Goal: Transaction & Acquisition: Purchase product/service

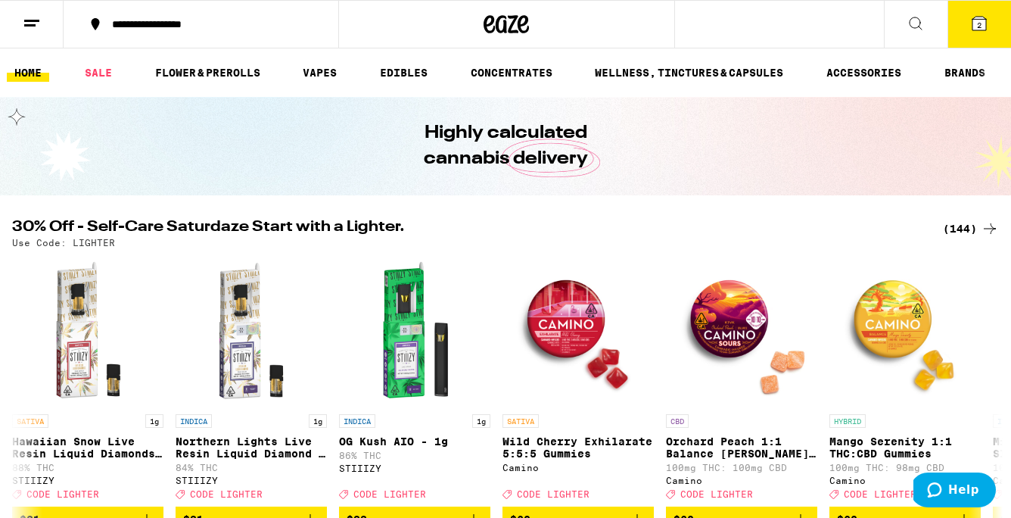
click at [974, 29] on icon at bounding box center [980, 24] width 14 height 14
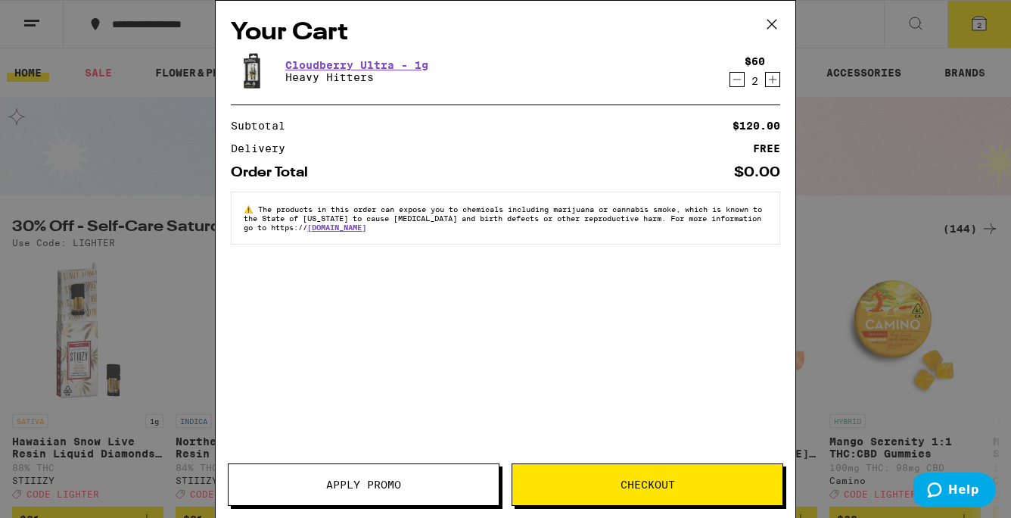
click at [745, 79] on div "2" at bounding box center [755, 81] width 20 height 12
click at [741, 79] on icon "Decrement" at bounding box center [738, 79] width 14 height 18
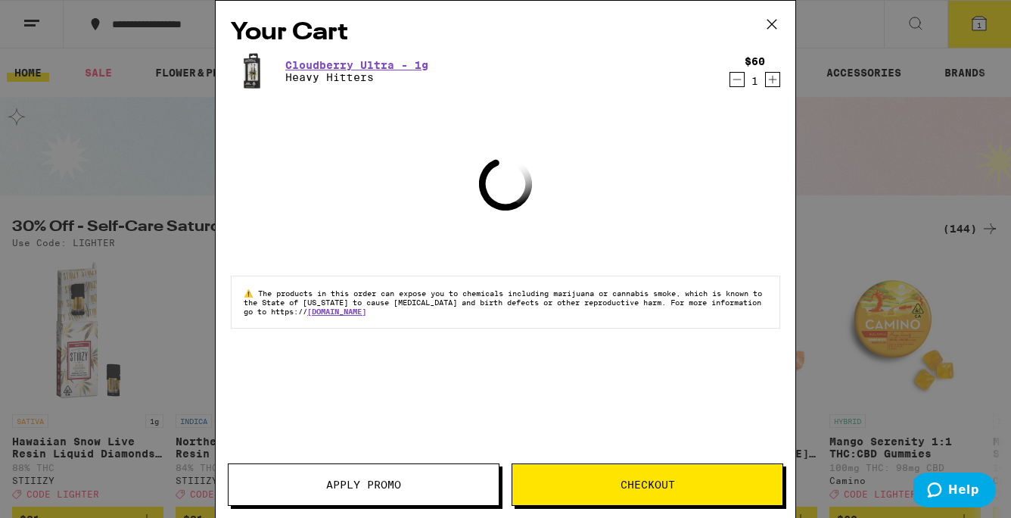
click at [741, 79] on icon "Decrement" at bounding box center [738, 79] width 14 height 18
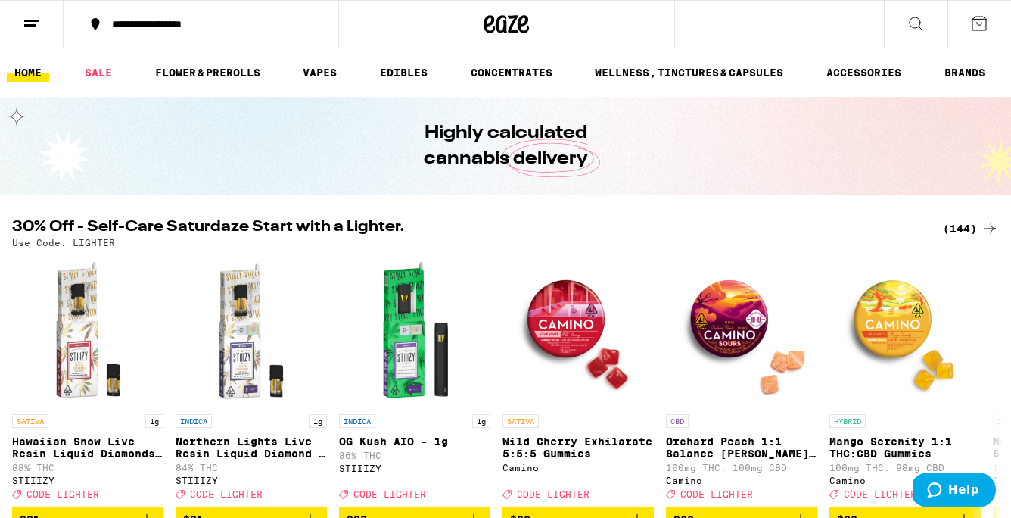
click at [969, 232] on div "(144)" at bounding box center [971, 229] width 56 height 18
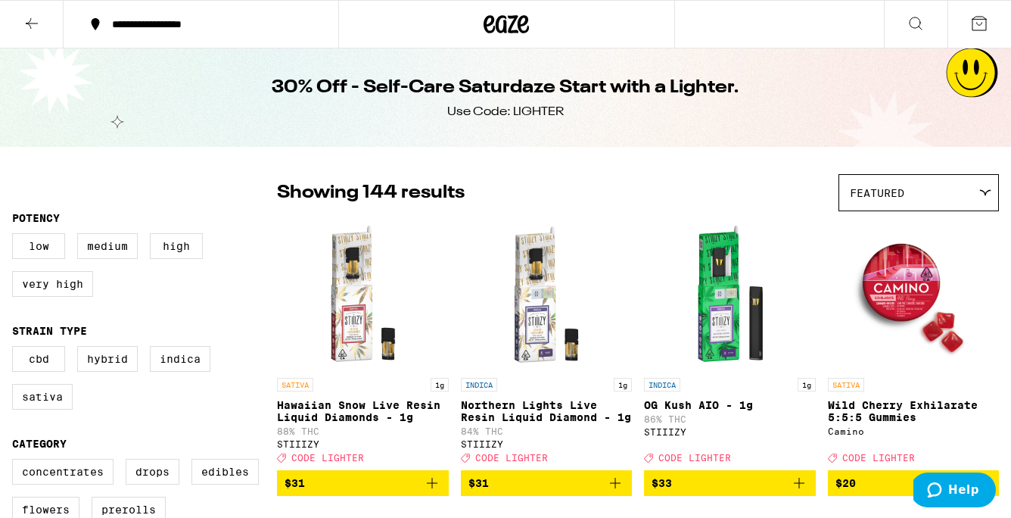
drag, startPoint x: 194, startPoint y: 357, endPoint x: 152, endPoint y: 405, distance: 63.9
click at [194, 357] on label "Indica" at bounding box center [180, 359] width 61 height 26
click at [16, 349] on input "Indica" at bounding box center [15, 348] width 1 height 1
checkbox input "true"
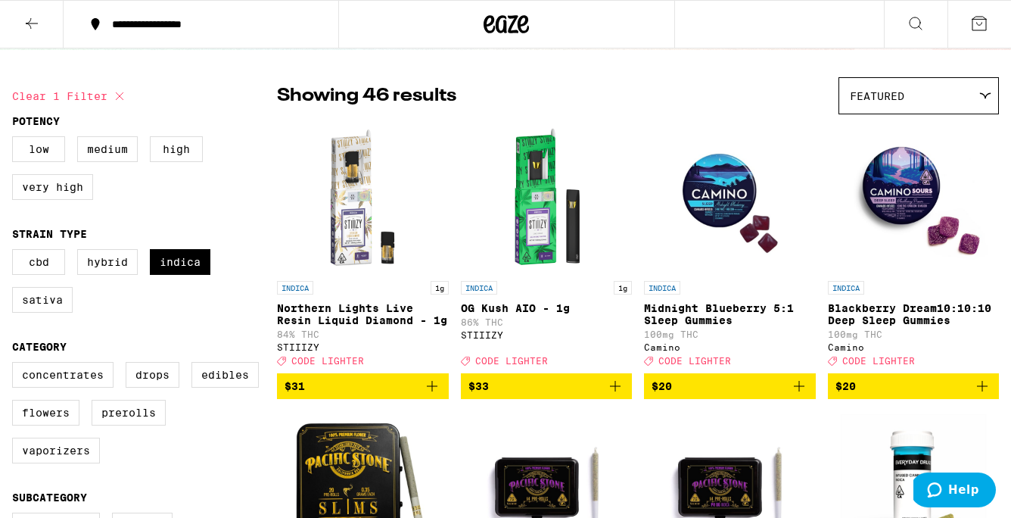
scroll to position [99, 0]
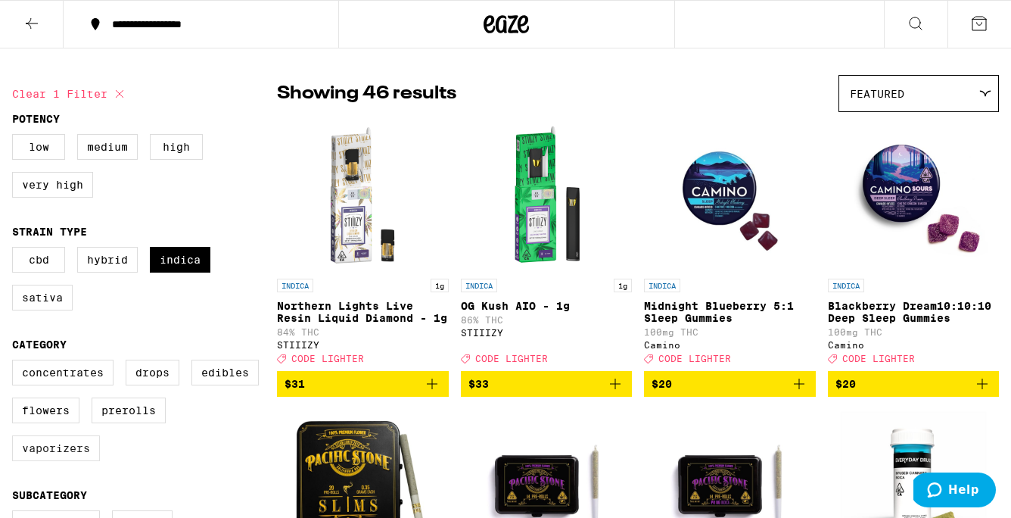
click at [68, 461] on label "Vaporizers" at bounding box center [56, 448] width 88 height 26
click at [16, 363] on input "Vaporizers" at bounding box center [15, 362] width 1 height 1
checkbox input "true"
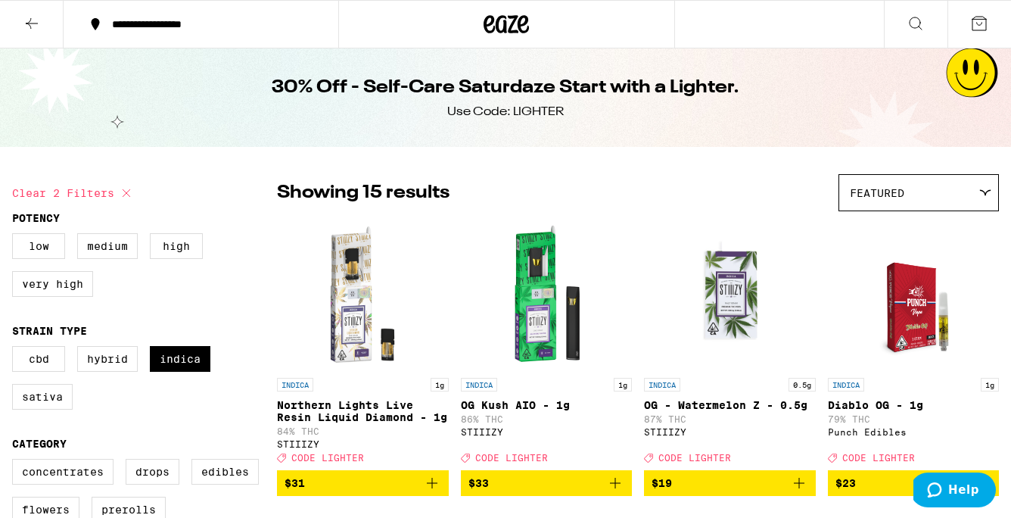
click at [30, 26] on icon at bounding box center [32, 23] width 18 height 18
